Goal: Information Seeking & Learning: Learn about a topic

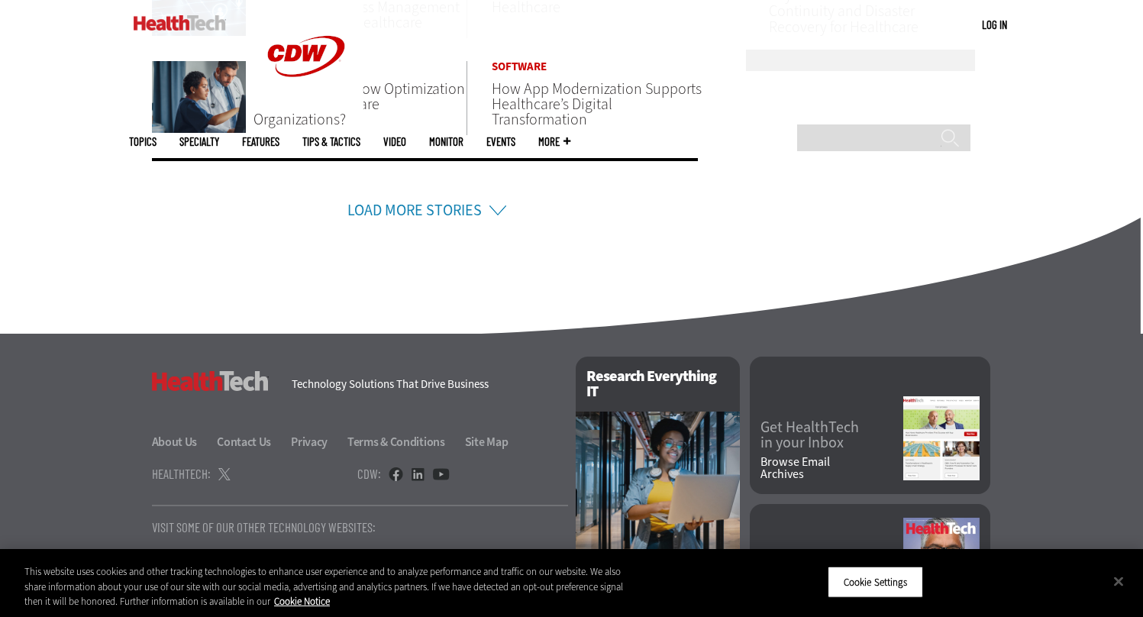
scroll to position [1113, 0]
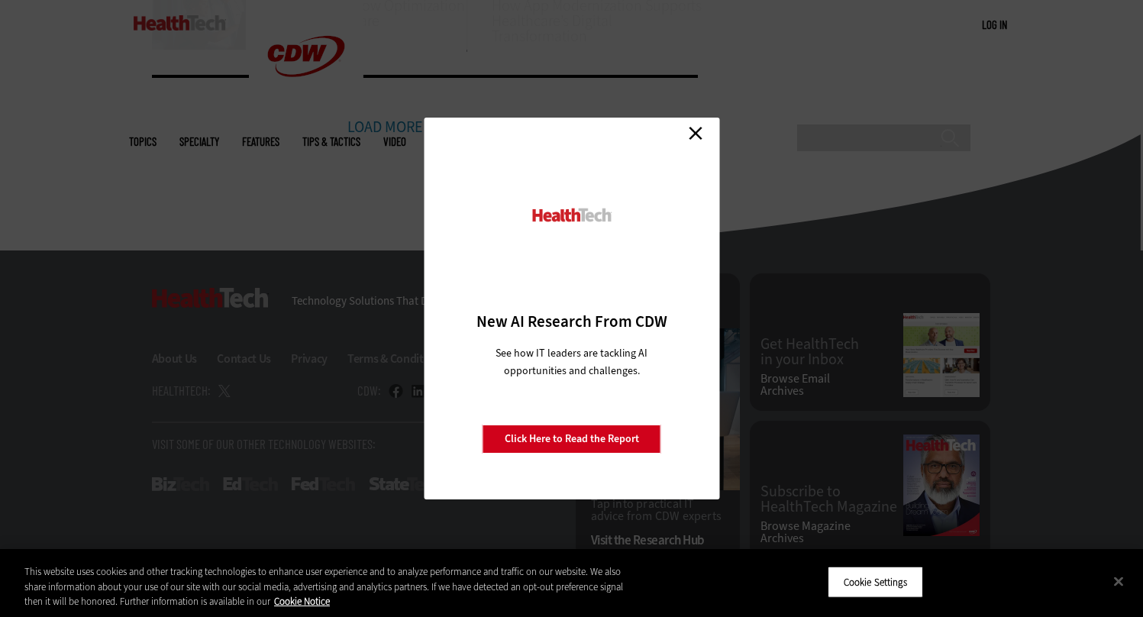
click at [698, 123] on link "Close" at bounding box center [695, 132] width 23 height 23
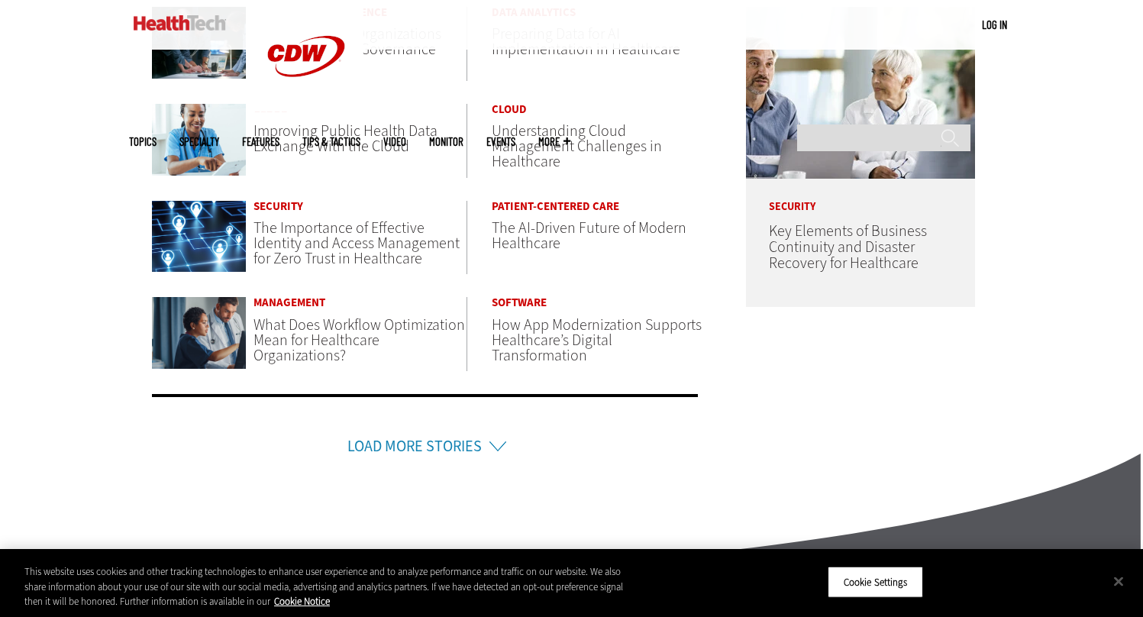
scroll to position [785, 0]
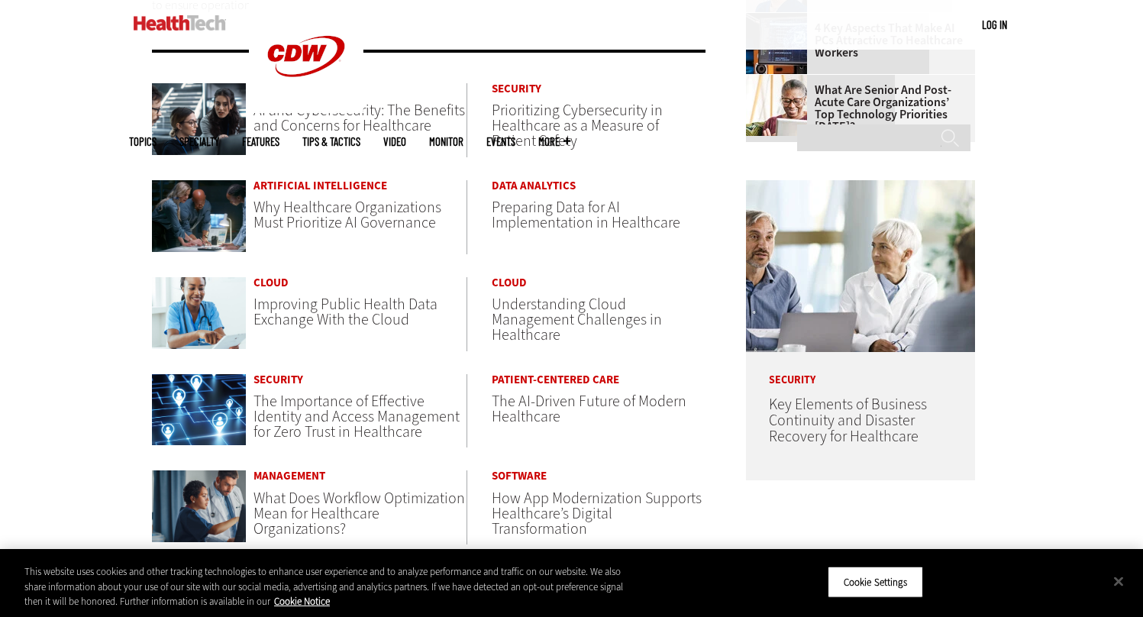
scroll to position [644, 0]
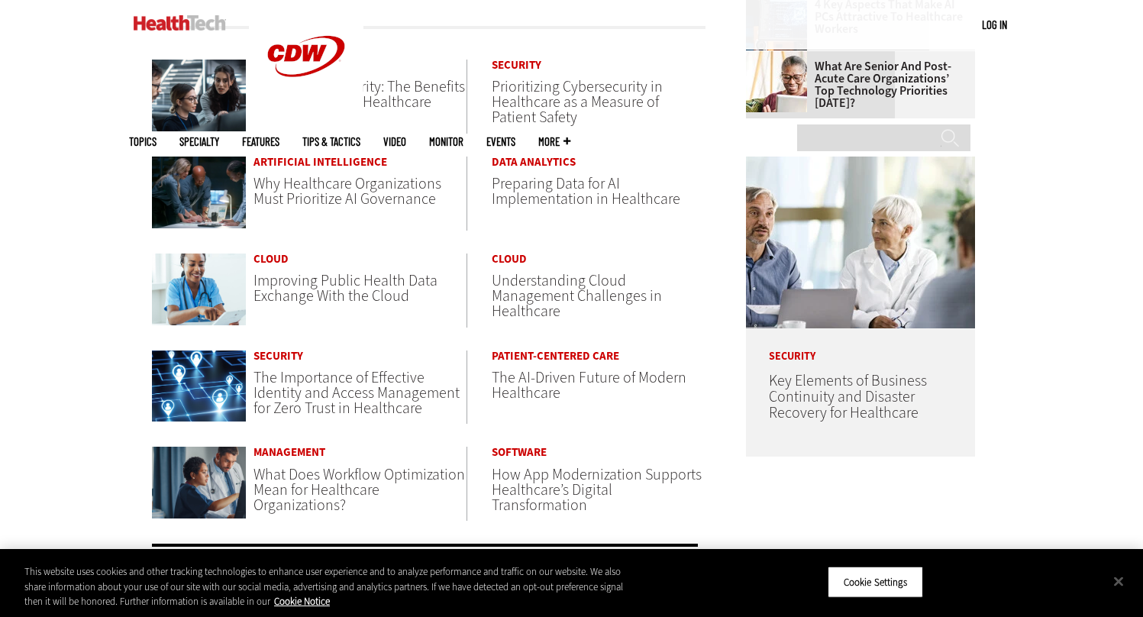
click at [556, 198] on span "Preparing Data for AI Implementation in Healthcare" at bounding box center [586, 191] width 189 height 36
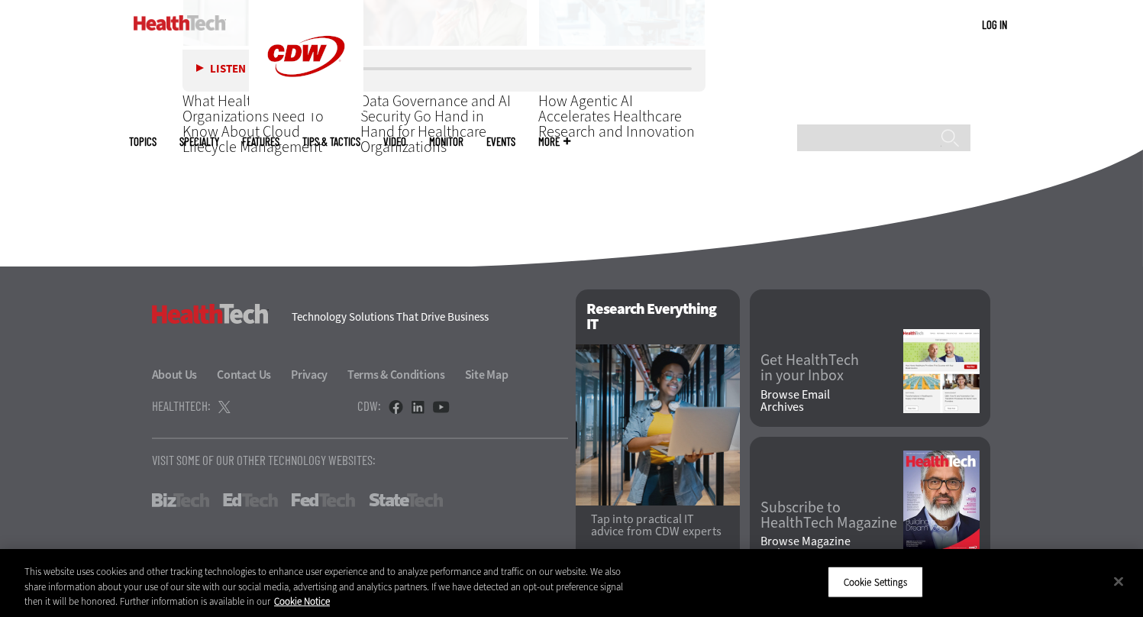
scroll to position [3314, 0]
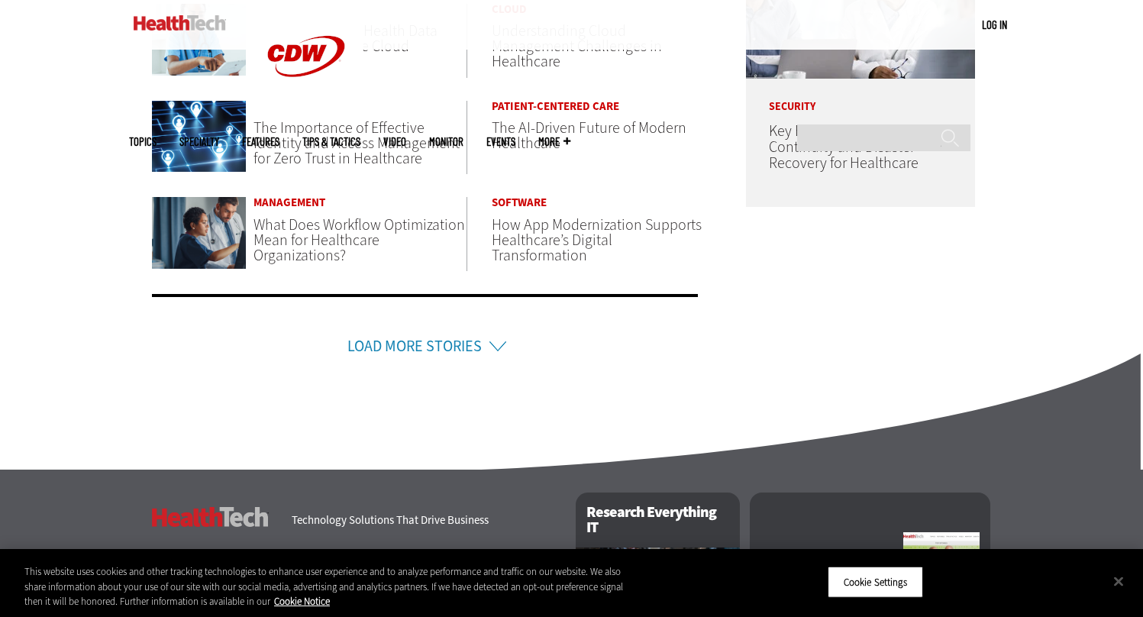
scroll to position [892, 0]
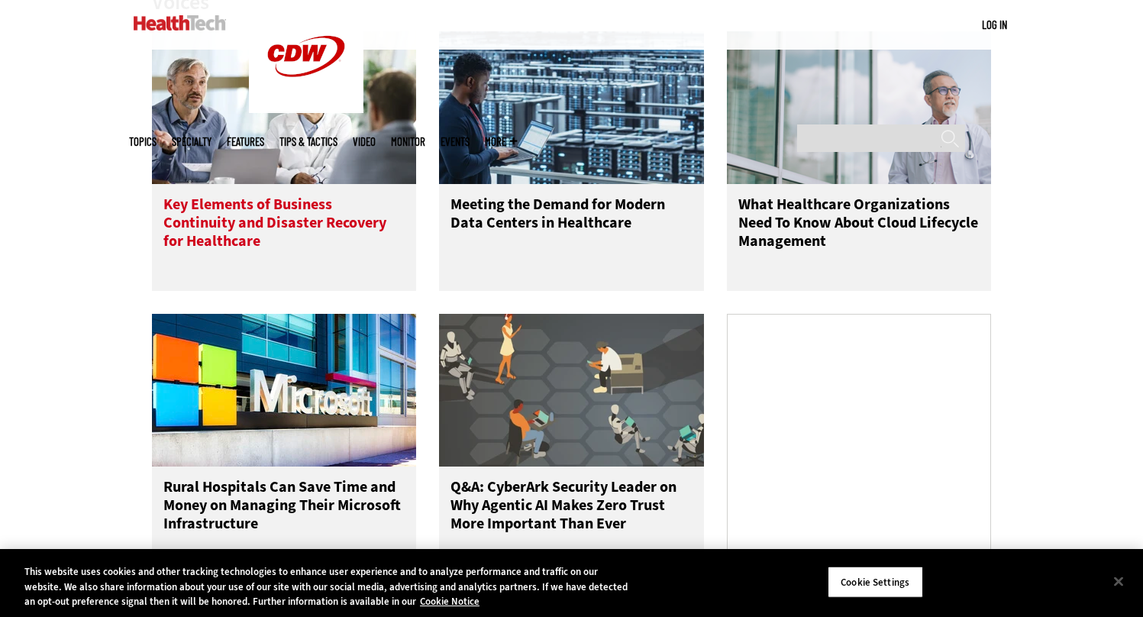
scroll to position [1027, 0]
